Goal: Consume media (video, audio): Consume media (video, audio)

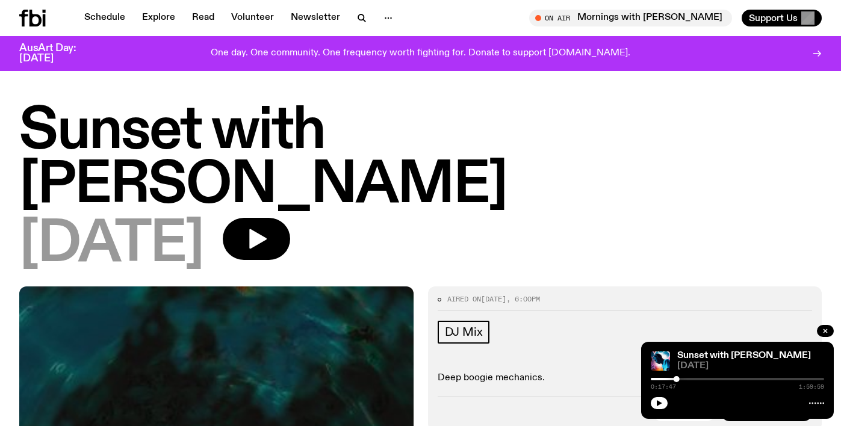
scroll to position [578, 0]
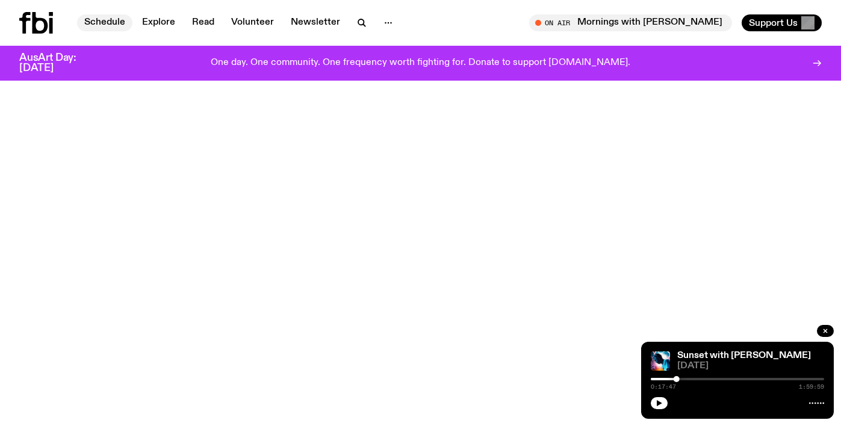
click at [106, 23] on link "Schedule" at bounding box center [104, 22] width 55 height 17
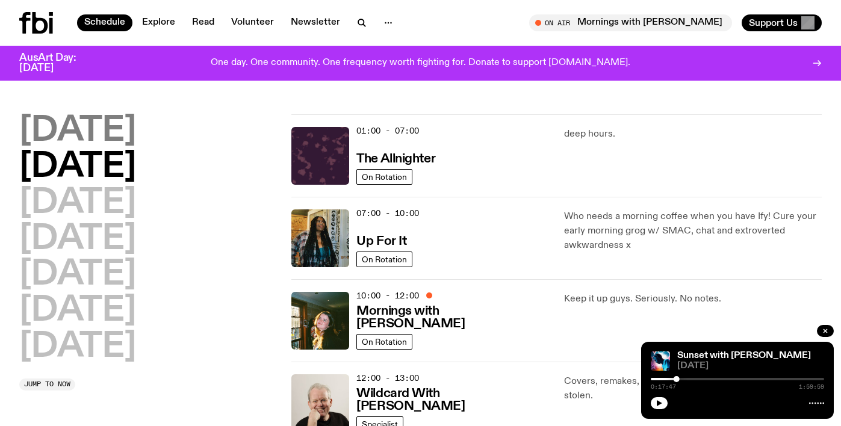
click at [89, 133] on h2 "[DATE]" at bounding box center [77, 131] width 117 height 34
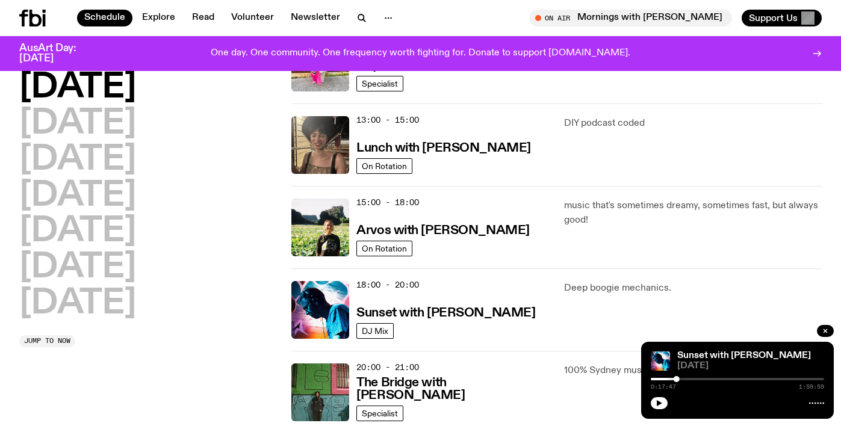
scroll to position [333, 0]
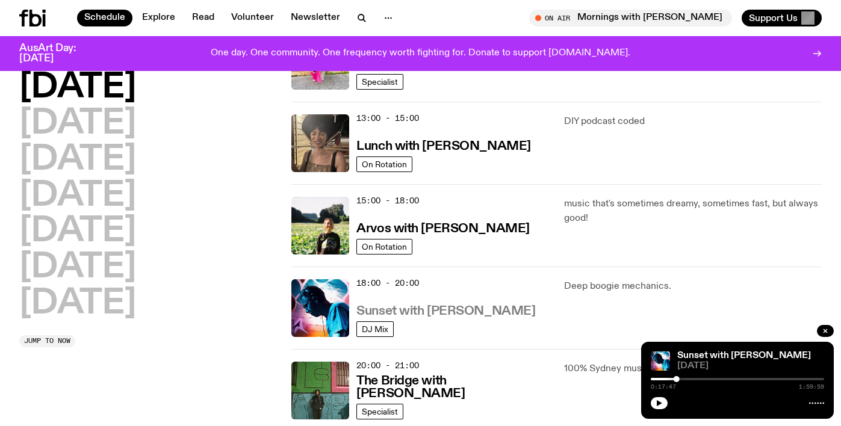
click at [428, 312] on h3 "Sunset with [PERSON_NAME]" at bounding box center [445, 311] width 179 height 13
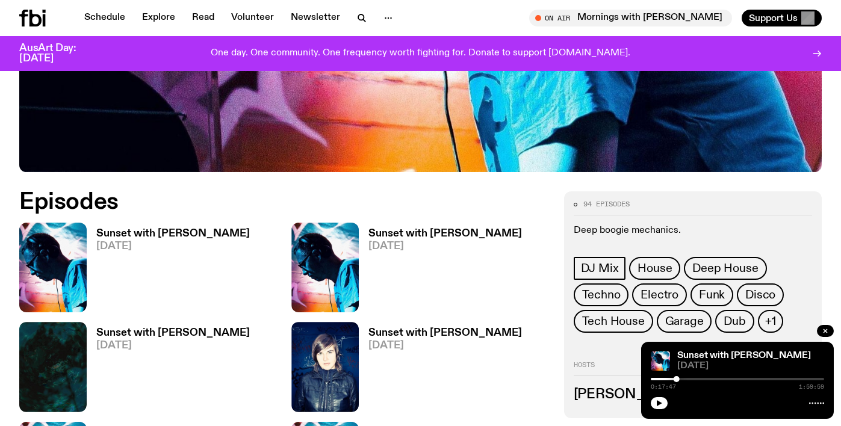
scroll to position [506, 0]
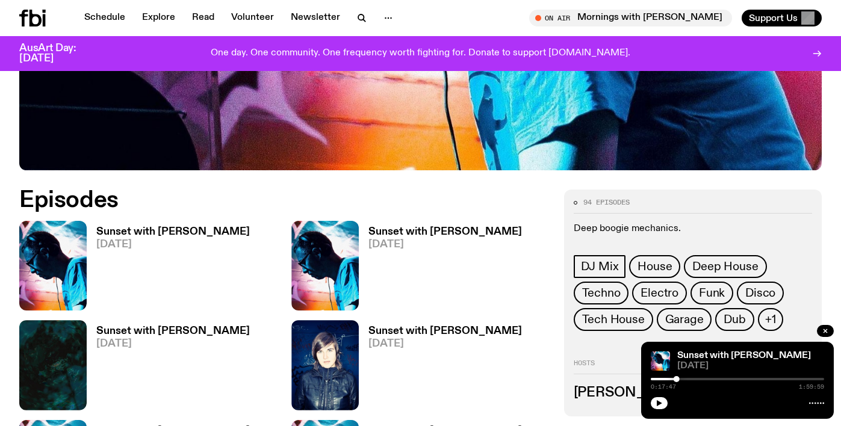
click at [407, 227] on h3 "Sunset with [PERSON_NAME]" at bounding box center [444, 232] width 153 height 10
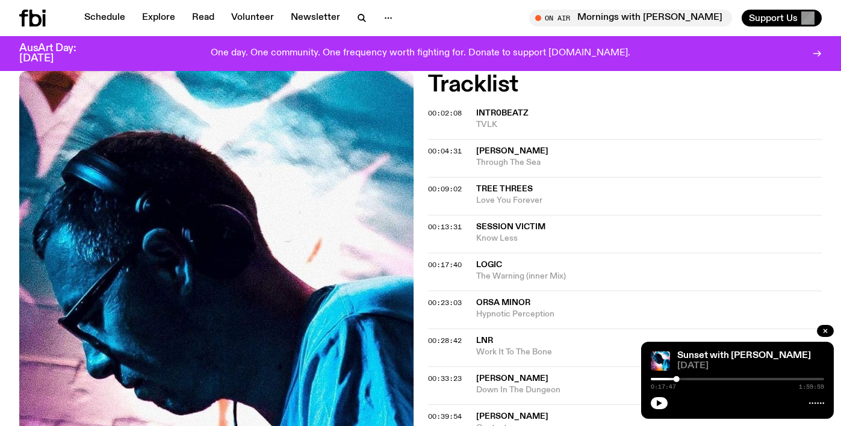
scroll to position [378, 0]
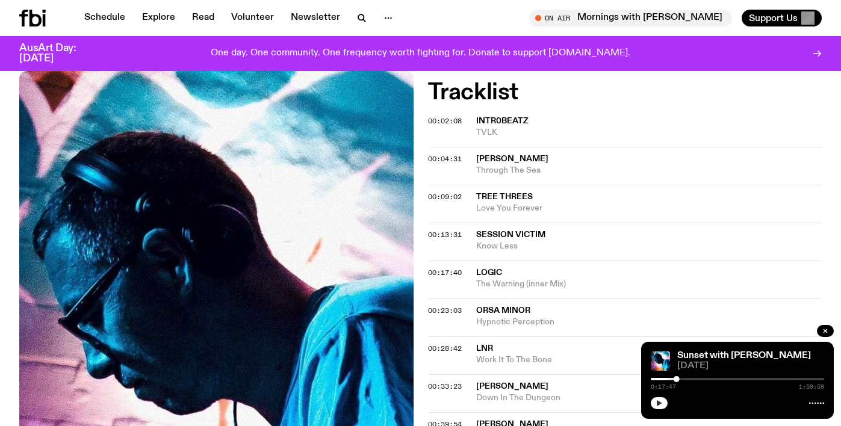
click at [662, 400] on icon "button" at bounding box center [658, 403] width 7 height 7
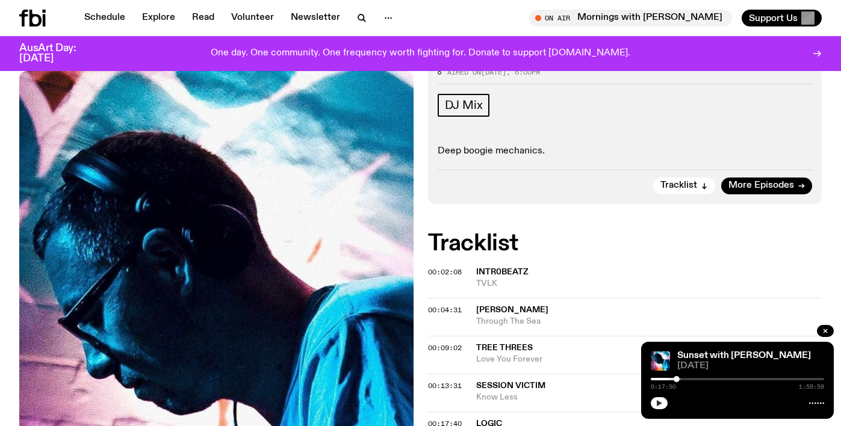
scroll to position [224, 0]
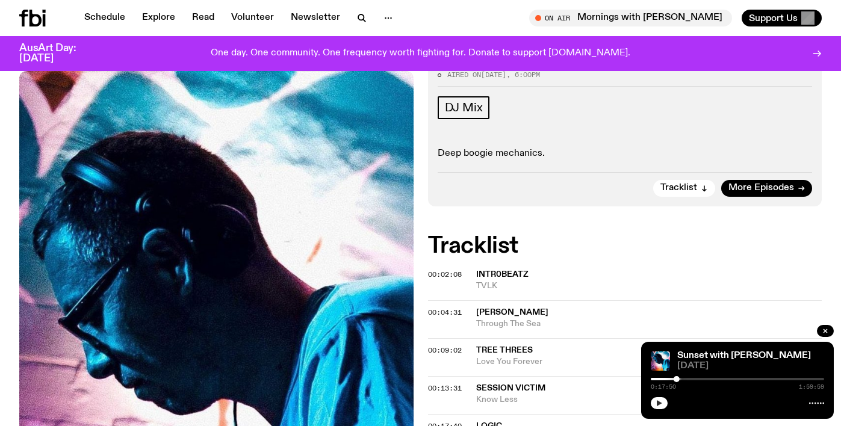
click at [657, 400] on icon "button" at bounding box center [658, 403] width 7 height 7
drag, startPoint x: 676, startPoint y: 377, endPoint x: 703, endPoint y: 377, distance: 27.1
click at [703, 377] on div at bounding box center [703, 379] width 6 height 6
drag, startPoint x: 703, startPoint y: 377, endPoint x: 726, endPoint y: 378, distance: 22.3
click at [726, 378] on div at bounding box center [726, 379] width 6 height 6
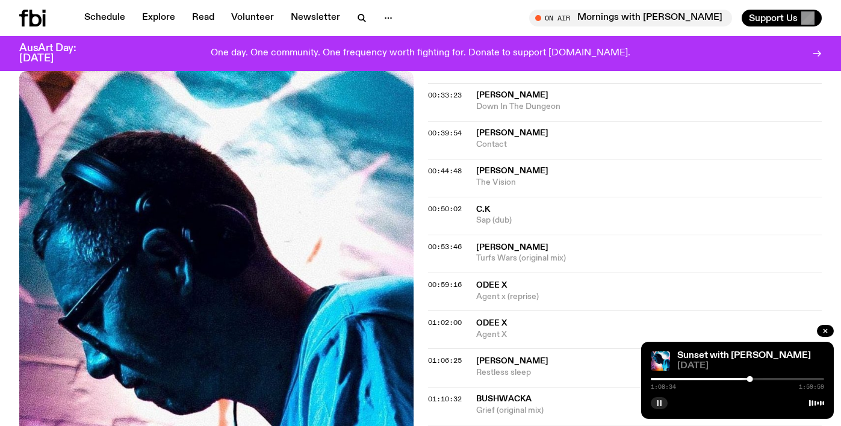
scroll to position [672, 0]
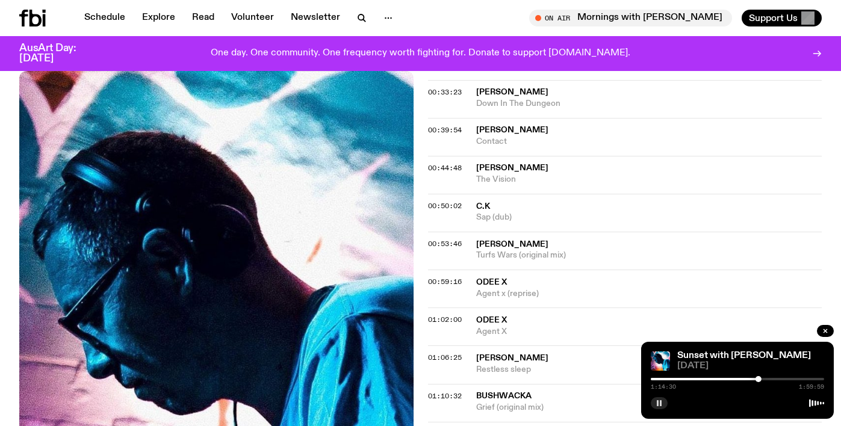
click at [660, 400] on icon "button" at bounding box center [658, 403] width 7 height 7
